Goal: Transaction & Acquisition: Purchase product/service

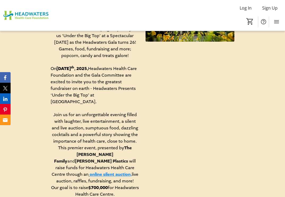
scroll to position [265, 0]
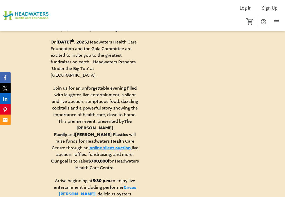
click at [125, 145] on link "online silent auction," at bounding box center [111, 148] width 42 height 6
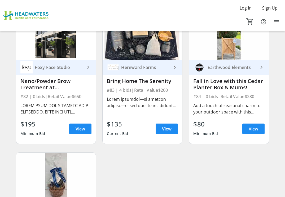
scroll to position [3760, 0]
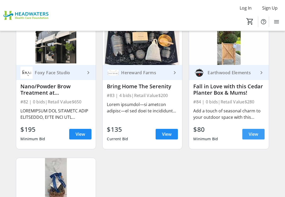
click at [257, 132] on span "View" at bounding box center [254, 134] width 10 height 6
